Goal: Check status: Check status

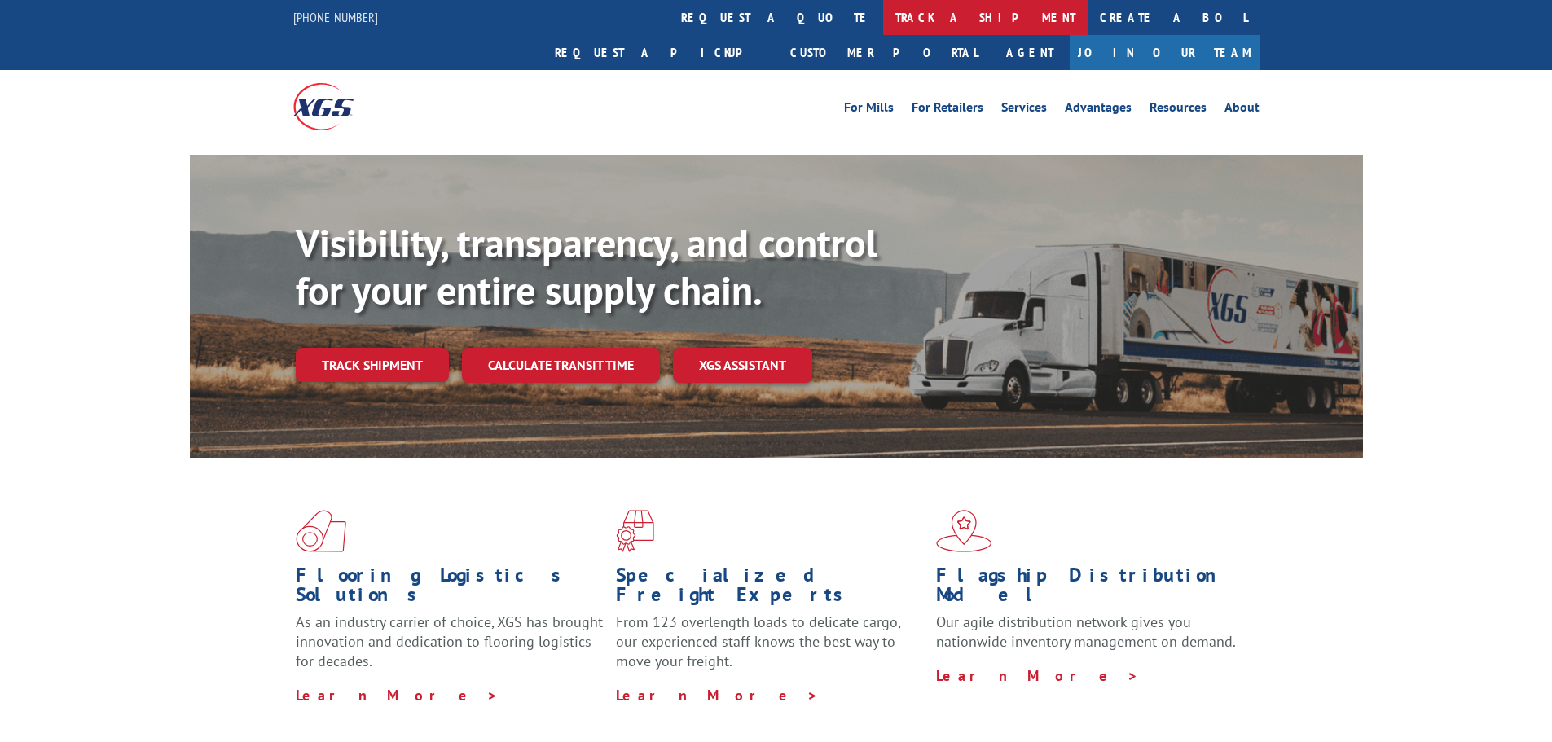
click at [883, 19] on link "track a shipment" at bounding box center [985, 17] width 204 height 35
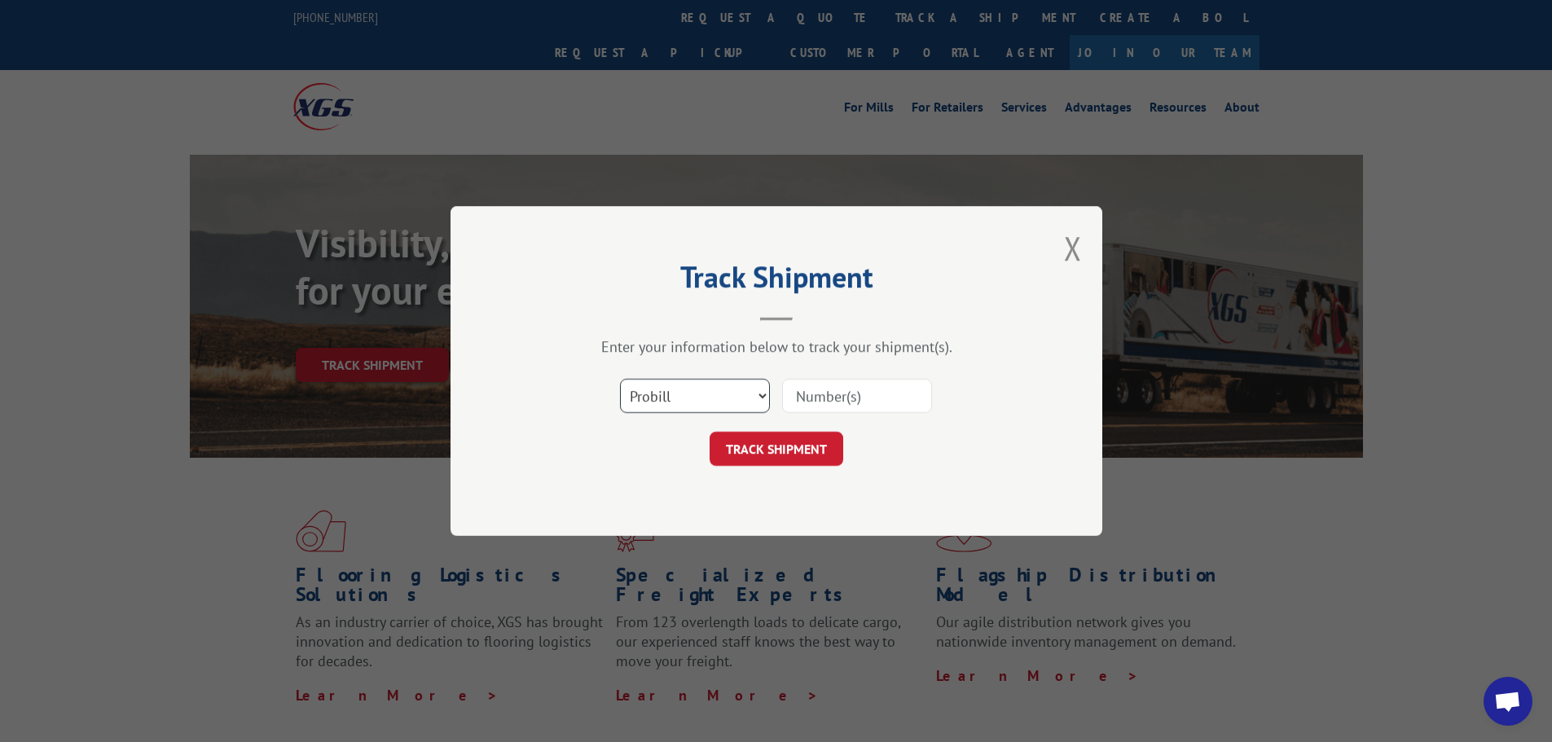
click at [766, 389] on select "Select category... Probill BOL PO" at bounding box center [695, 396] width 150 height 34
select select "bol"
click at [620, 379] on select "Select category... Probill BOL PO" at bounding box center [695, 396] width 150 height 34
click at [817, 394] on input at bounding box center [857, 396] width 150 height 34
paste input "882017"
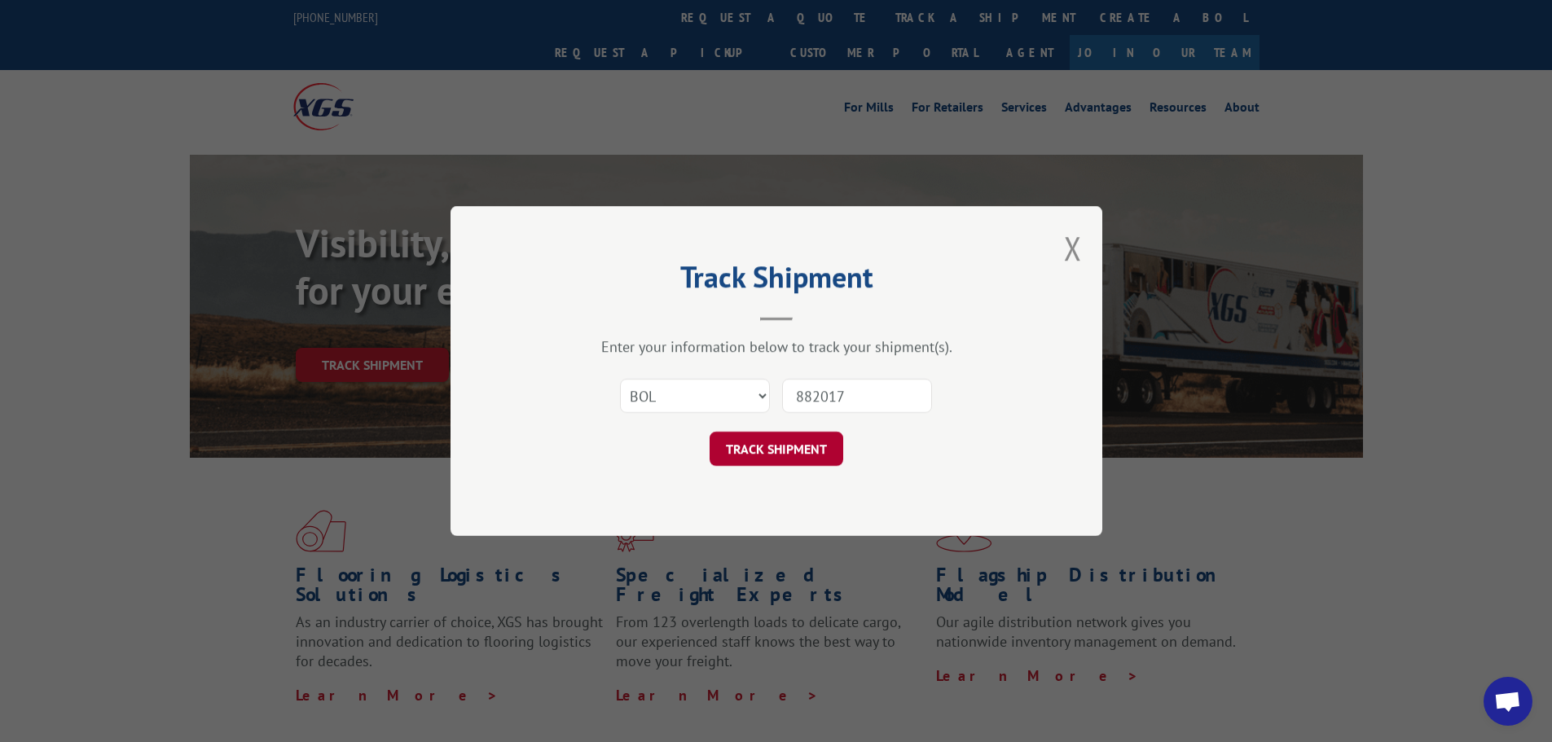
type input "882017"
click at [783, 452] on button "TRACK SHIPMENT" at bounding box center [777, 449] width 134 height 34
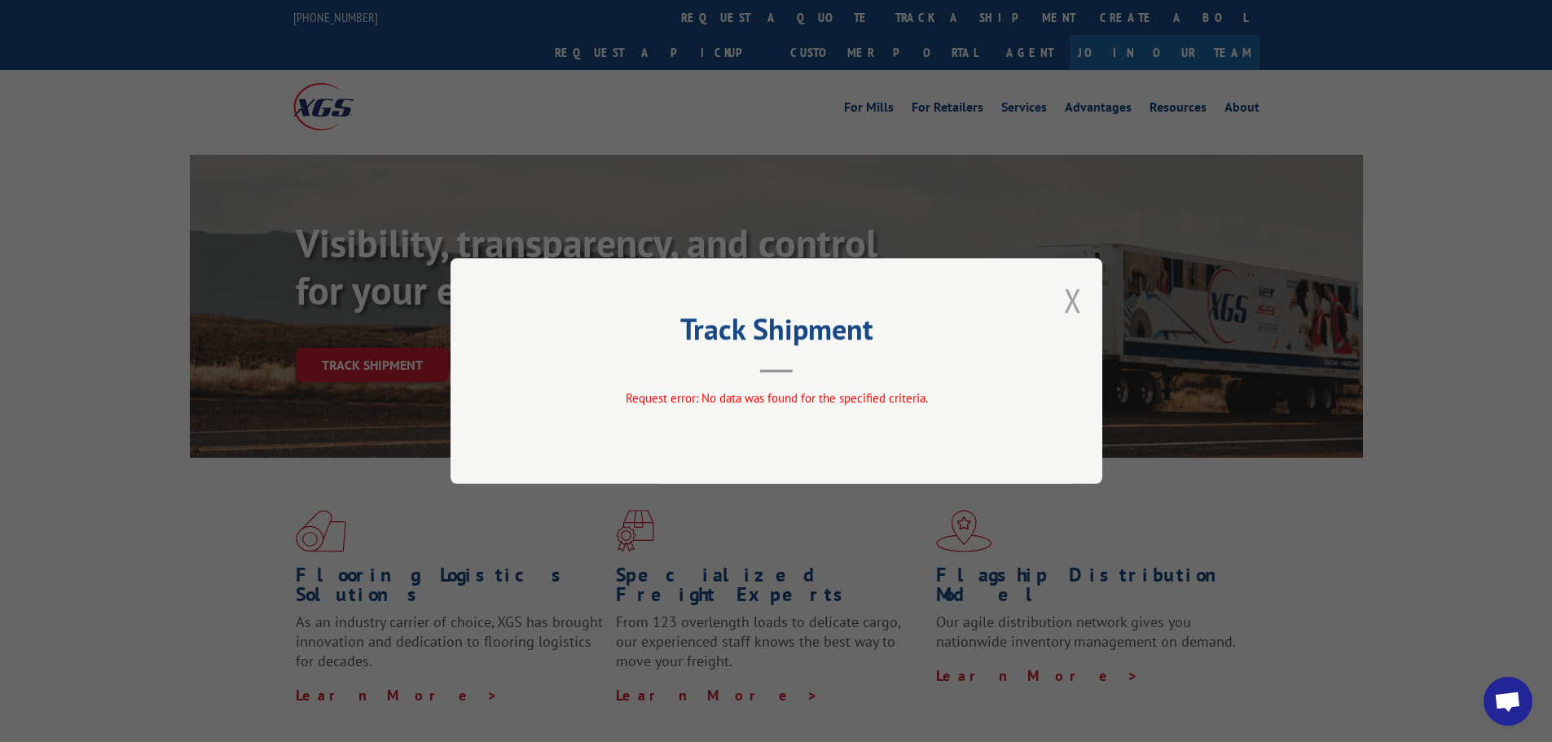
click at [1075, 306] on button "Close modal" at bounding box center [1073, 300] width 18 height 43
